Goal: Use online tool/utility: Utilize a website feature to perform a specific function

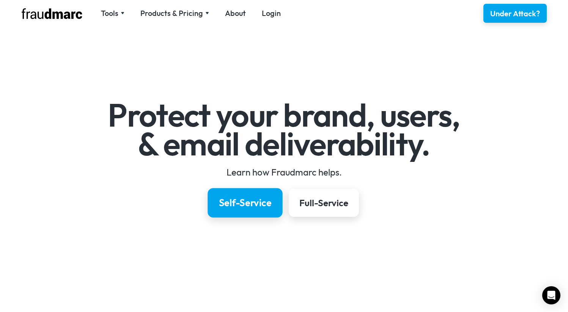
click at [259, 211] on link "Self-Service" at bounding box center [244, 203] width 75 height 30
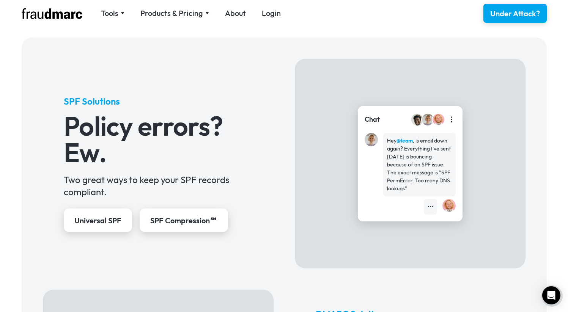
scroll to position [278, 0]
click at [107, 224] on div "Universal SPF" at bounding box center [97, 220] width 49 height 11
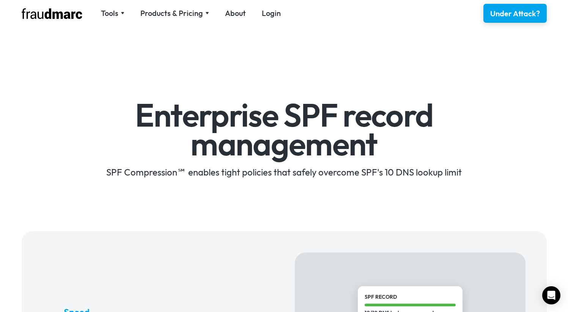
scroll to position [1631, 0]
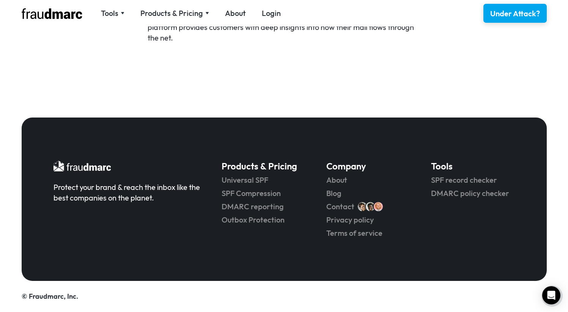
click at [113, 7] on div "Tools SPF Record Check Inspect any domain's SPF record and learn how to fix it …" at bounding box center [284, 13] width 546 height 27
click at [121, 11] on div "Tools" at bounding box center [113, 13] width 24 height 11
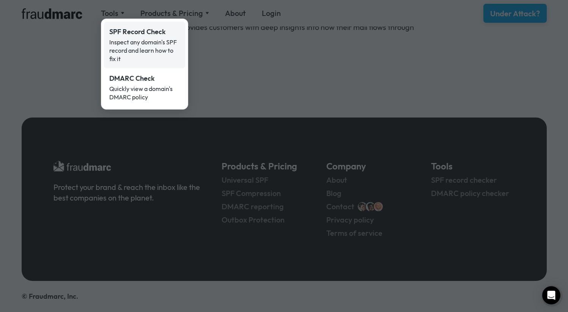
click at [146, 49] on div "Inspect any domain's SPF record and learn how to fix it" at bounding box center [144, 50] width 71 height 25
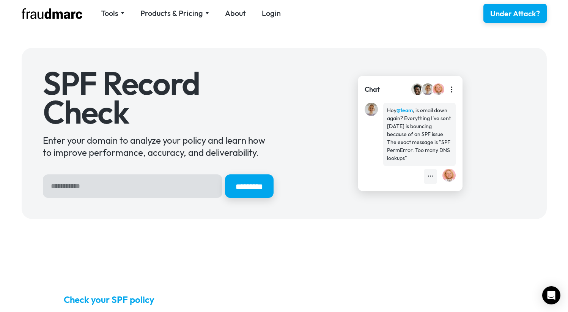
click at [106, 177] on input "Hero Sign Up Form" at bounding box center [132, 186] width 179 height 24
type input "**********"
click at [238, 182] on input "*********" at bounding box center [248, 186] width 51 height 25
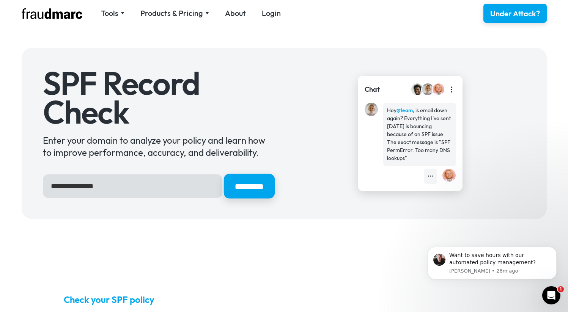
click at [259, 181] on input "*********" at bounding box center [248, 186] width 51 height 25
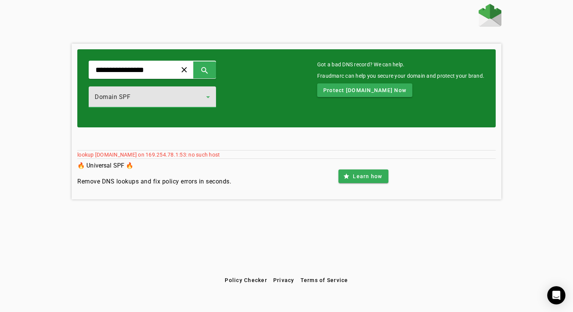
click at [157, 98] on div "Domain SPF" at bounding box center [150, 97] width 111 height 9
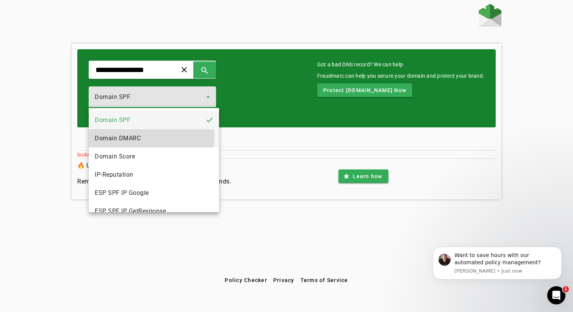
click at [131, 135] on span "Domain DMARC" at bounding box center [118, 138] width 46 height 9
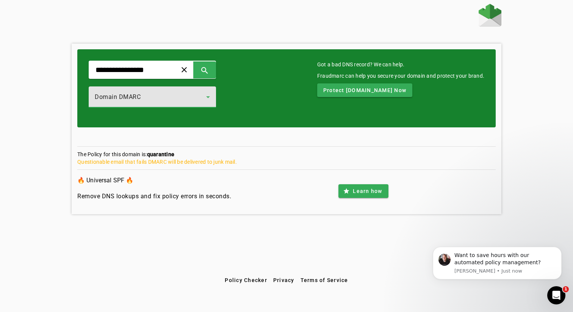
click at [132, 96] on span "Domain DMARC" at bounding box center [118, 96] width 46 height 7
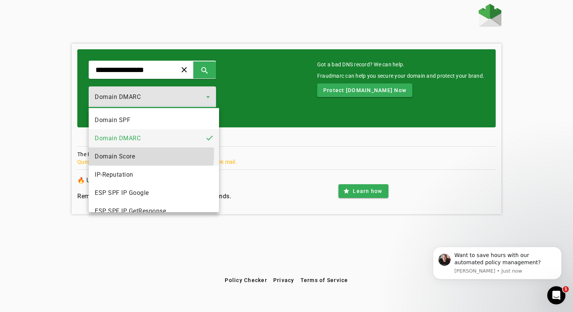
click at [125, 154] on span "Domain Score" at bounding box center [115, 156] width 40 height 9
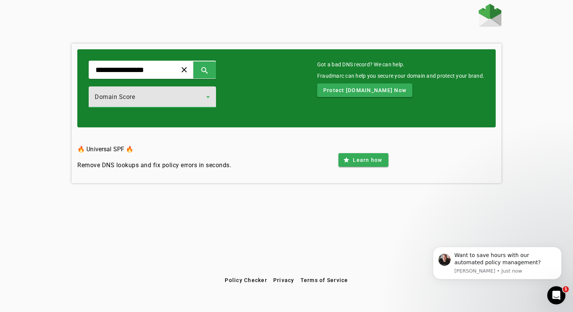
click at [160, 96] on div "Domain Score" at bounding box center [150, 97] width 111 height 9
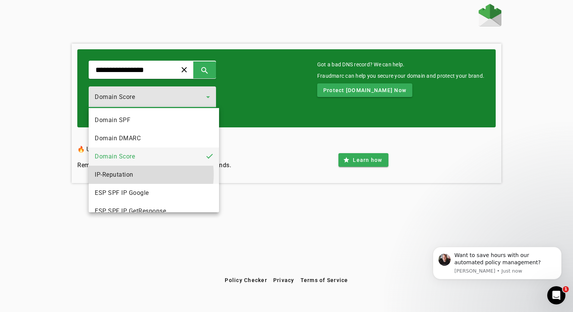
click at [132, 174] on span "IP-Reputation" at bounding box center [114, 174] width 39 height 9
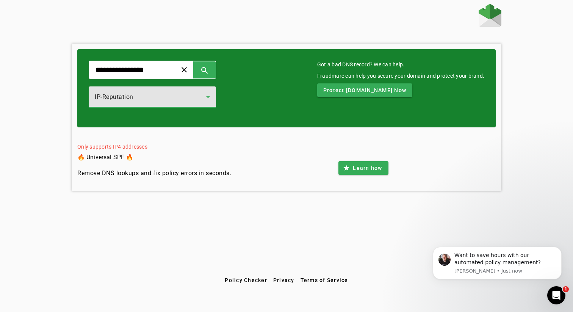
click at [147, 101] on div "IP-Reputation" at bounding box center [150, 97] width 111 height 9
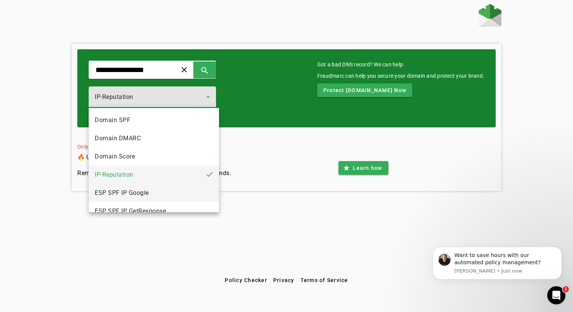
click at [124, 191] on span "ESP SPF IP Google" at bounding box center [122, 192] width 54 height 9
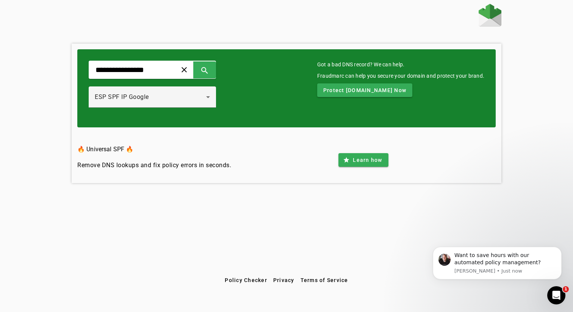
drag, startPoint x: 147, startPoint y: 110, endPoint x: 111, endPoint y: 114, distance: 36.3
click at [111, 111] on div at bounding box center [152, 112] width 127 height 8
click at [354, 89] on span "Protect mail.dok4all.com Now" at bounding box center [364, 90] width 83 height 8
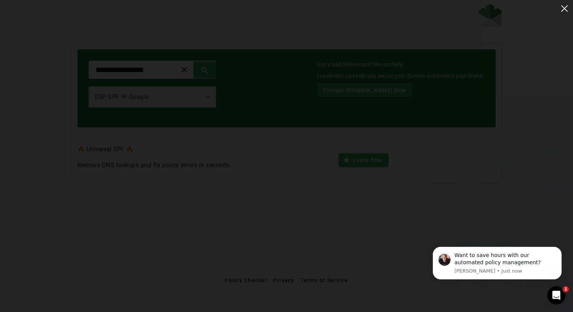
click at [565, 13] on img at bounding box center [565, 8] width 13 height 13
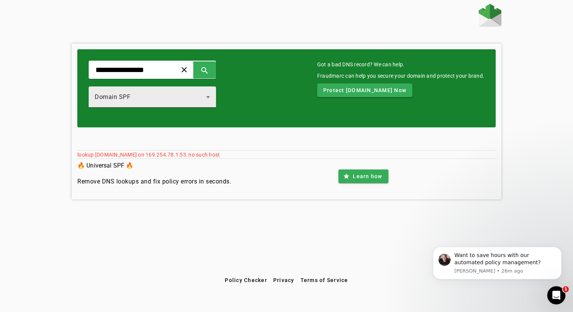
click at [167, 87] on div "Domain SPF" at bounding box center [152, 96] width 115 height 21
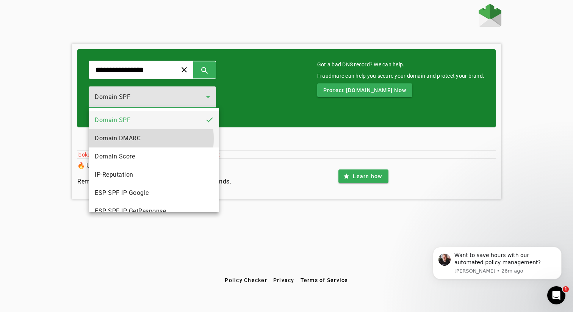
click at [130, 139] on span "Domain DMARC" at bounding box center [118, 138] width 46 height 9
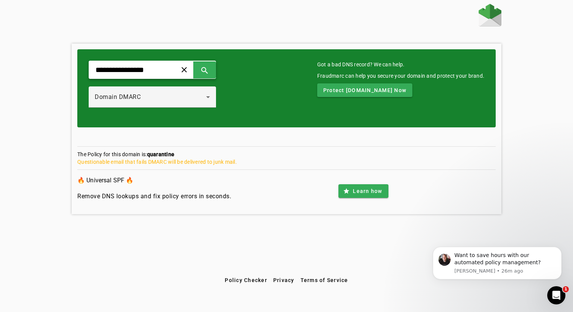
click at [153, 63] on div "**********" at bounding box center [152, 70] width 127 height 18
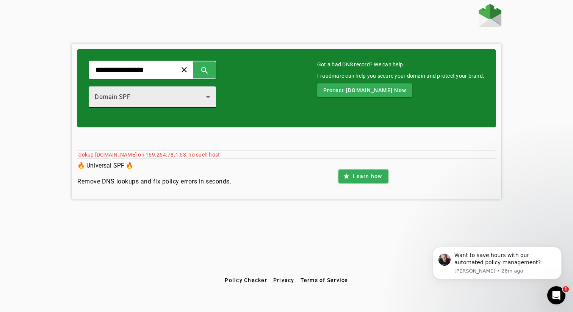
click at [120, 89] on div "Domain SPF" at bounding box center [152, 96] width 115 height 21
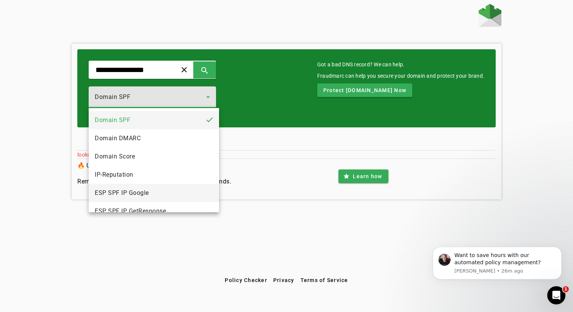
click at [137, 195] on span "ESP SPF IP Google" at bounding box center [122, 192] width 54 height 9
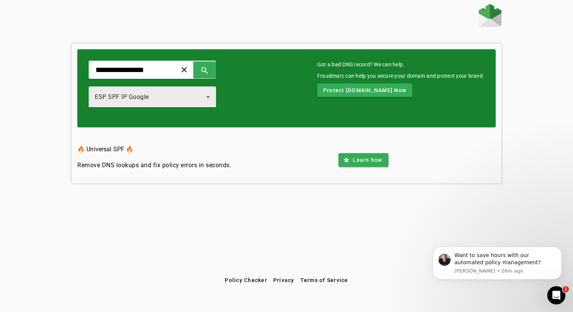
click at [125, 96] on span "ESP SPF IP Google" at bounding box center [122, 96] width 54 height 7
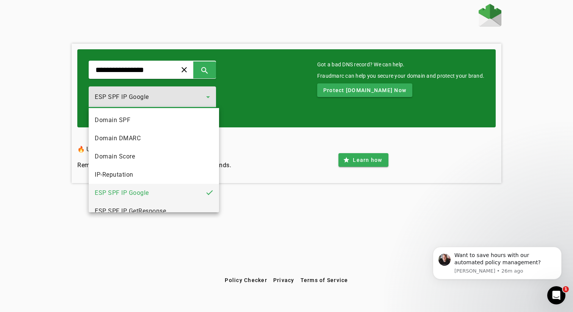
click at [182, 205] on mat-option "ESP SPF IP GetResponse" at bounding box center [154, 211] width 130 height 18
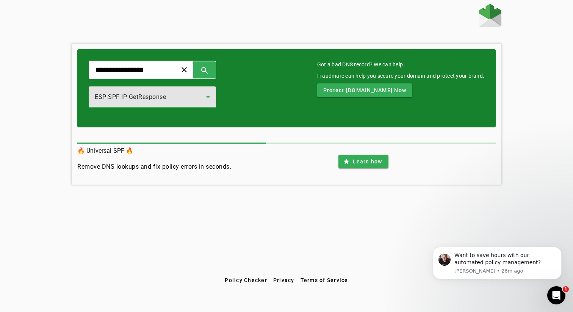
scroll to position [8, 0]
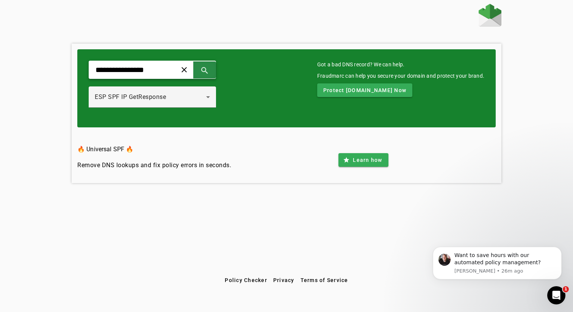
click at [209, 75] on span at bounding box center [205, 70] width 18 height 18
click at [202, 121] on div "**********" at bounding box center [286, 88] width 419 height 78
click at [206, 107] on div "ESP SPF IP GetResponse" at bounding box center [152, 96] width 115 height 21
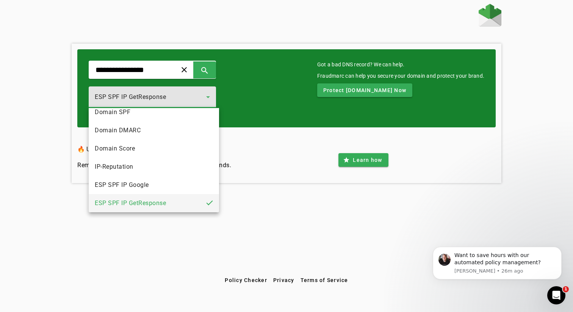
scroll to position [84, 0]
